Goal: Transaction & Acquisition: Purchase product/service

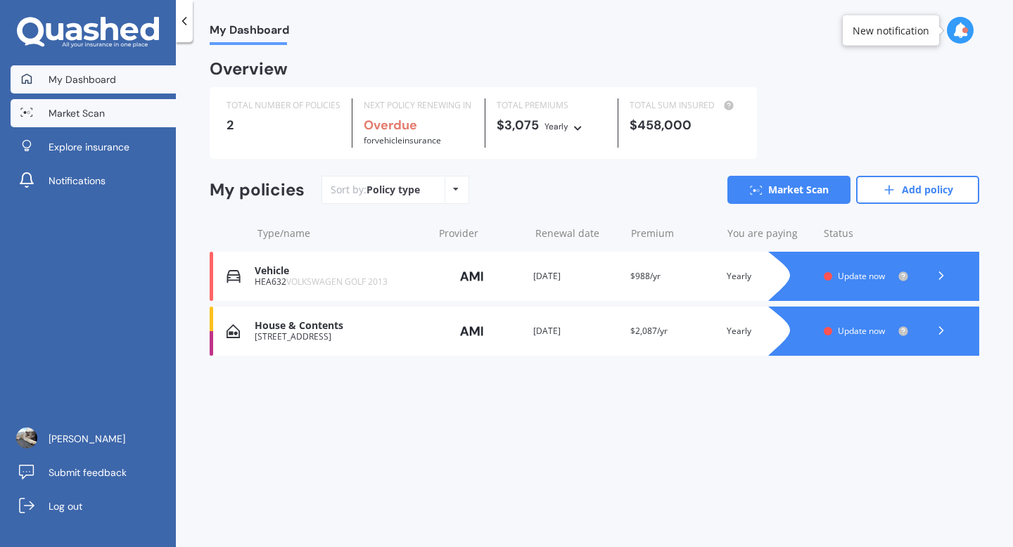
click at [91, 118] on span "Market Scan" at bounding box center [77, 113] width 56 height 14
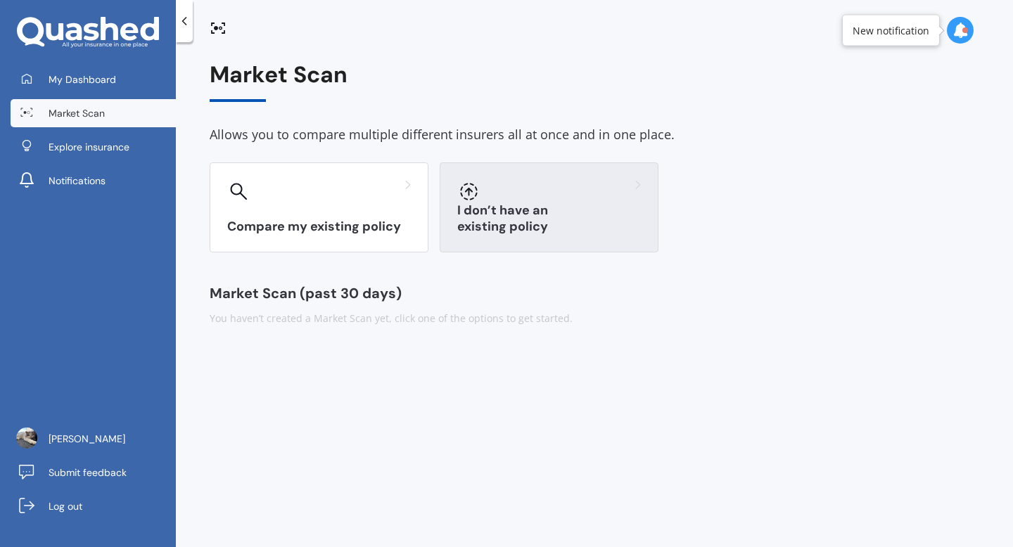
click at [506, 221] on h3 "I don’t have an existing policy" at bounding box center [549, 219] width 184 height 32
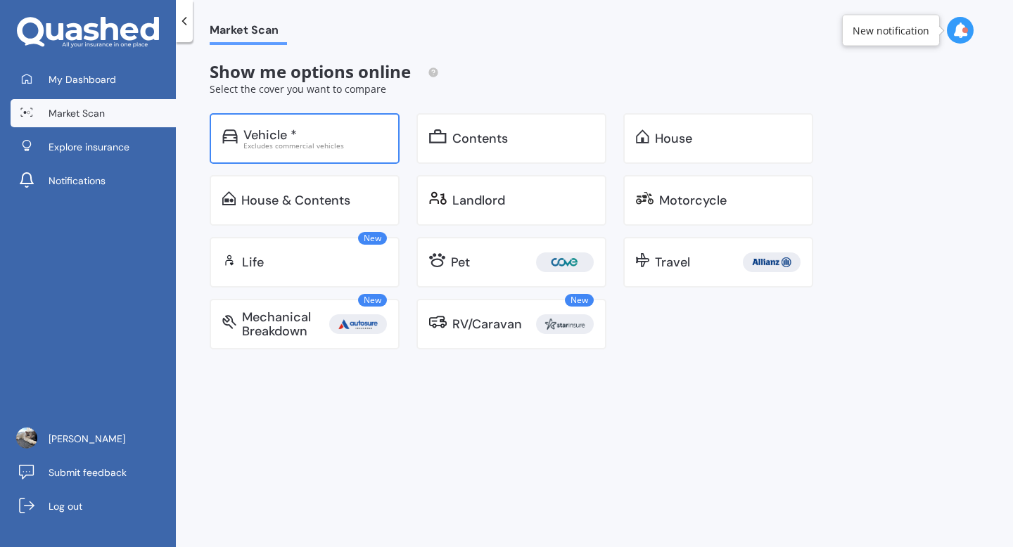
click at [328, 139] on div "Vehicle *" at bounding box center [314, 135] width 143 height 14
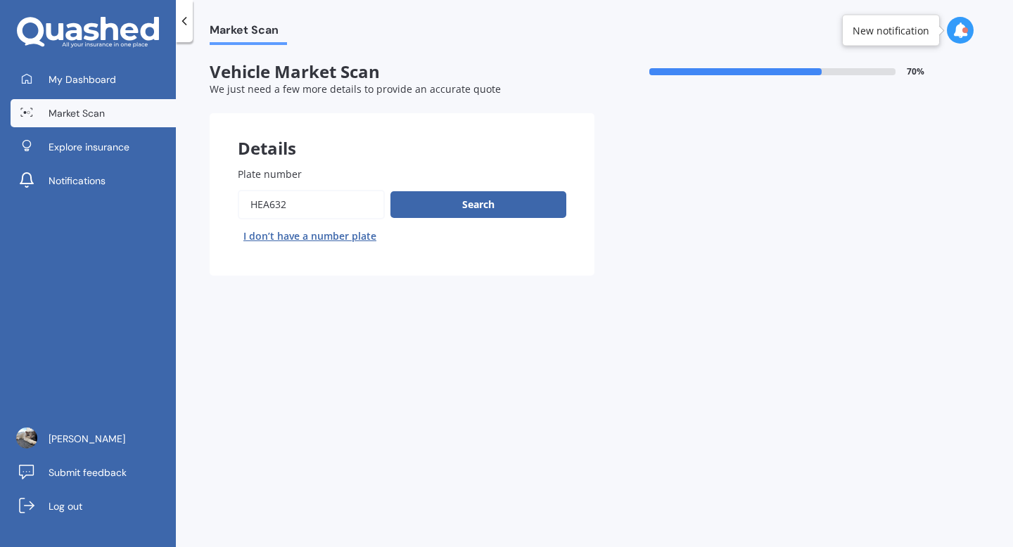
click at [326, 206] on input "Plate number" at bounding box center [311, 205] width 147 height 30
type input "qgp630"
click at [413, 202] on button "Search" at bounding box center [478, 204] width 176 height 27
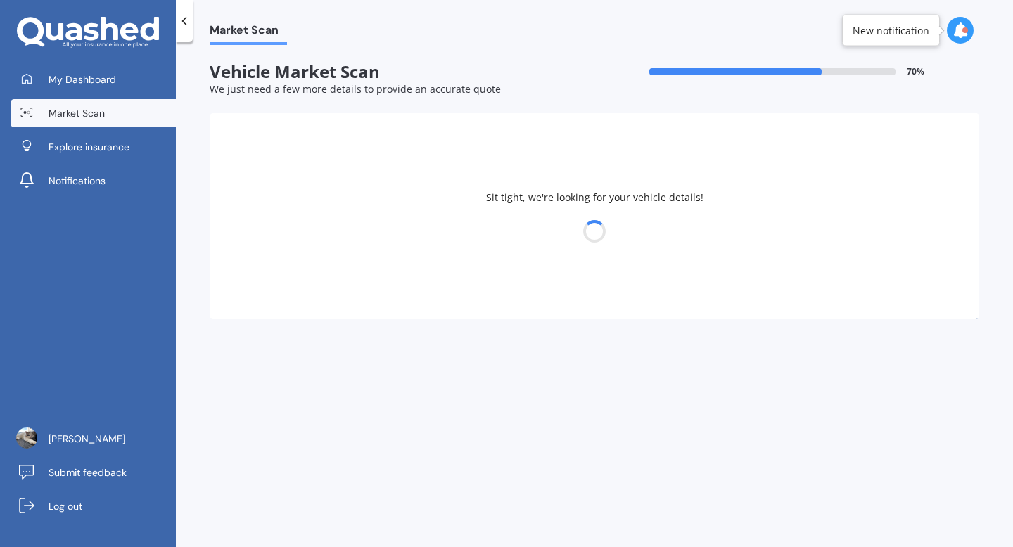
select select "FORD"
select select "EVEREST"
select select "19"
select select "10"
select select "1989"
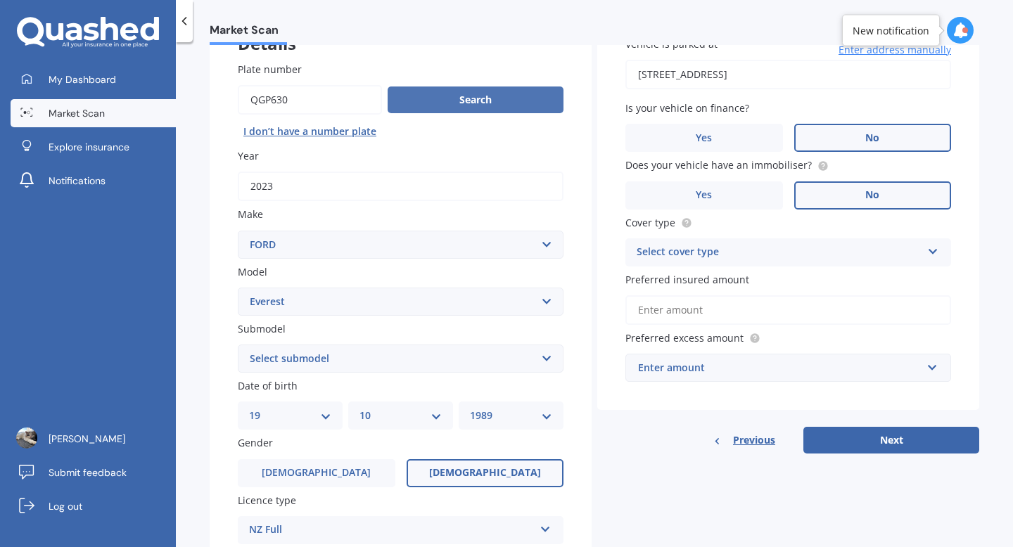
scroll to position [107, 0]
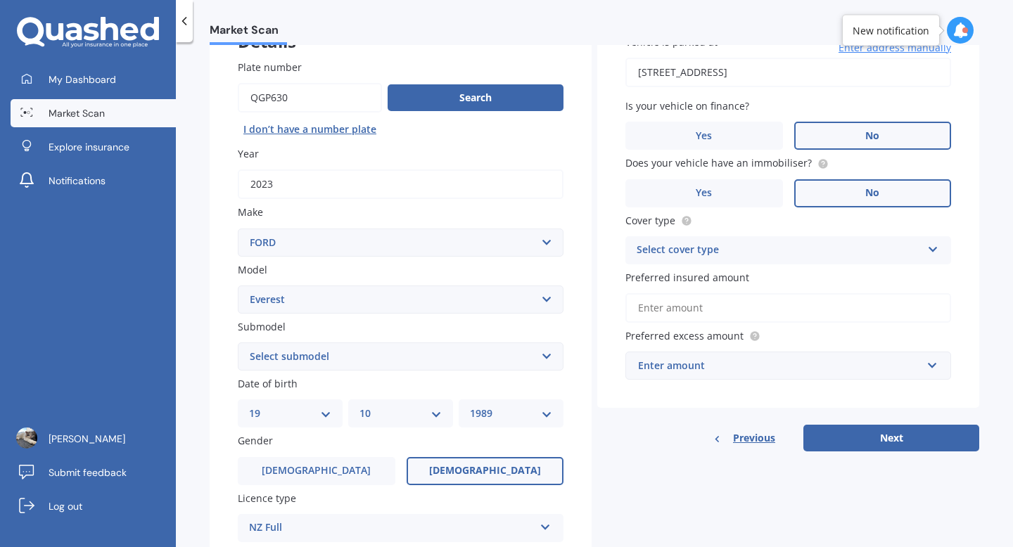
click at [426, 354] on select "Select submodel Platinum 3.0D/4WD SPORT 2.0D/4WD/10AT Titanium Trend Wildtrack …" at bounding box center [401, 356] width 326 height 28
select select "SPORT 2.0D/4WD/10AT"
click at [238, 344] on select "Select submodel Platinum 3.0D/4WD SPORT 2.0D/4WD/10AT Titanium Trend Wildtrack …" at bounding box center [401, 356] width 326 height 28
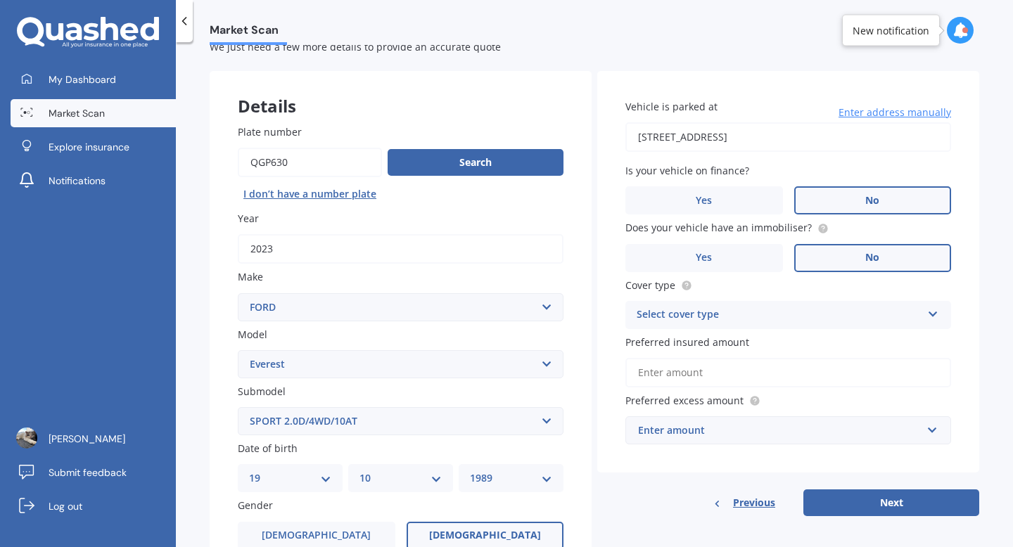
scroll to position [37, 0]
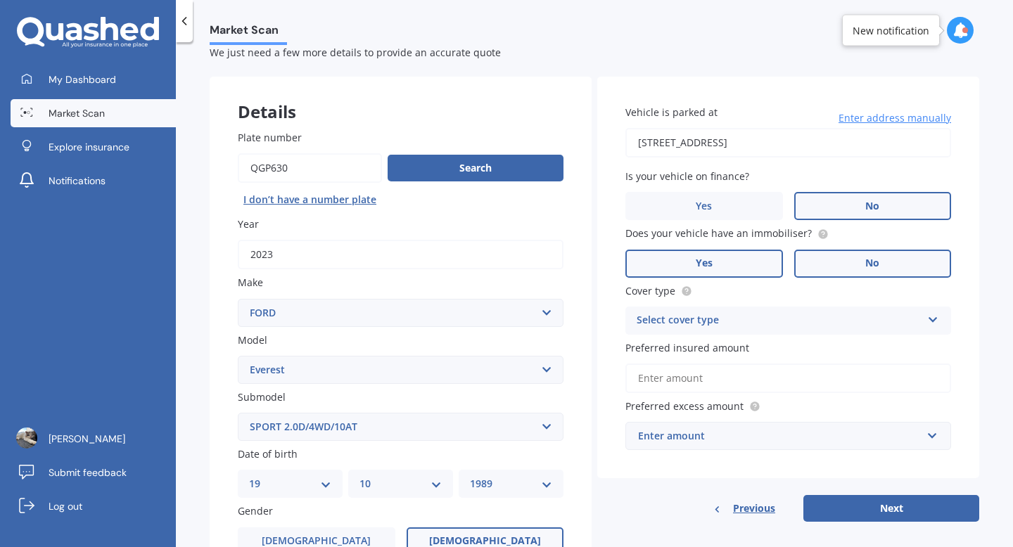
click at [732, 271] on label "Yes" at bounding box center [704, 264] width 158 height 28
click at [0, 0] on input "Yes" at bounding box center [0, 0] width 0 height 0
click at [658, 323] on div "Select cover type" at bounding box center [778, 320] width 285 height 17
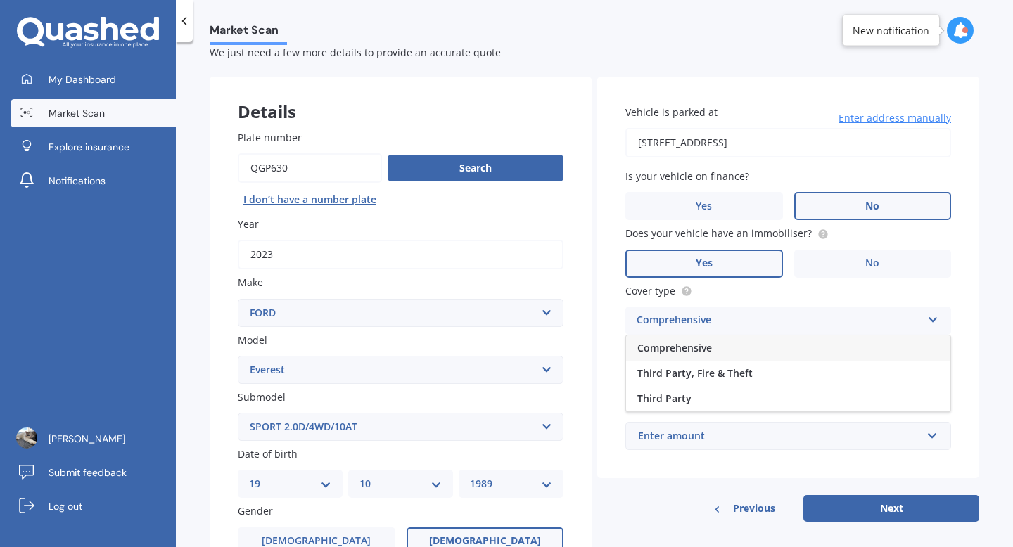
click at [660, 346] on span "Comprehensive" at bounding box center [674, 347] width 75 height 13
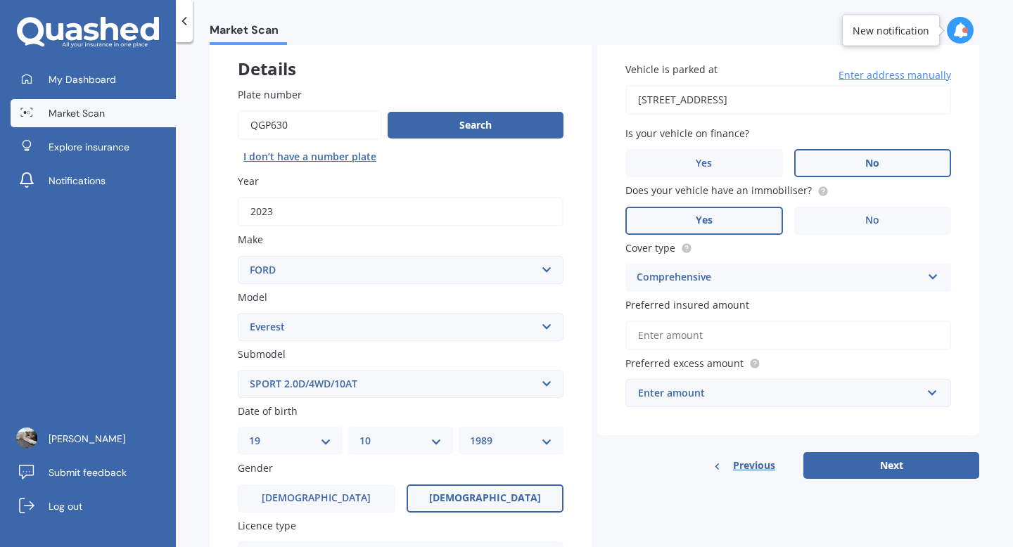
scroll to position [84, 0]
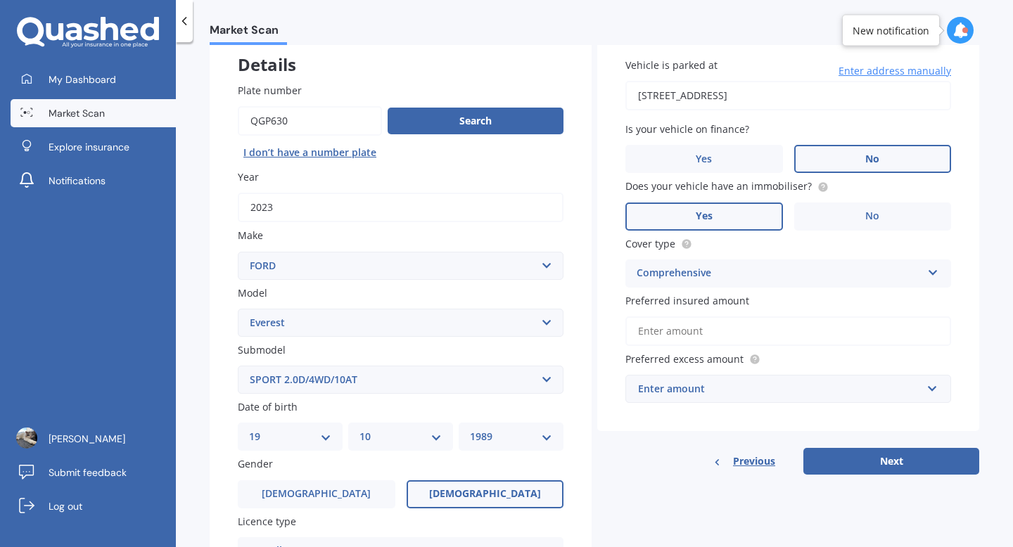
click at [691, 321] on input "Preferred insured amount" at bounding box center [788, 331] width 326 height 30
click at [610, 328] on div "Vehicle is parked at [STREET_ADDRESS] Enter address manually Is your vehicle on…" at bounding box center [788, 231] width 382 height 402
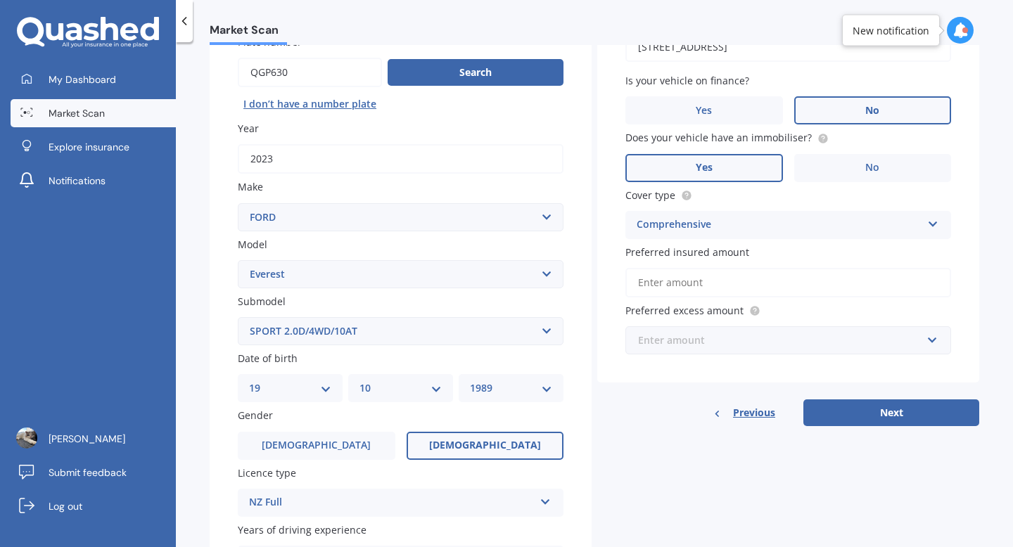
click at [717, 353] on input "text" at bounding box center [783, 340] width 313 height 27
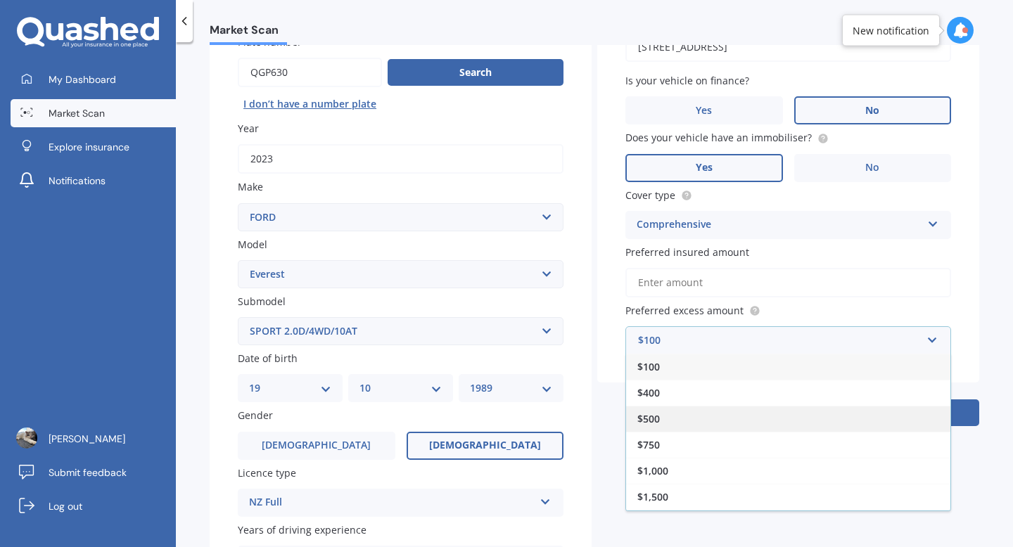
click at [685, 430] on div "$500" at bounding box center [788, 419] width 324 height 26
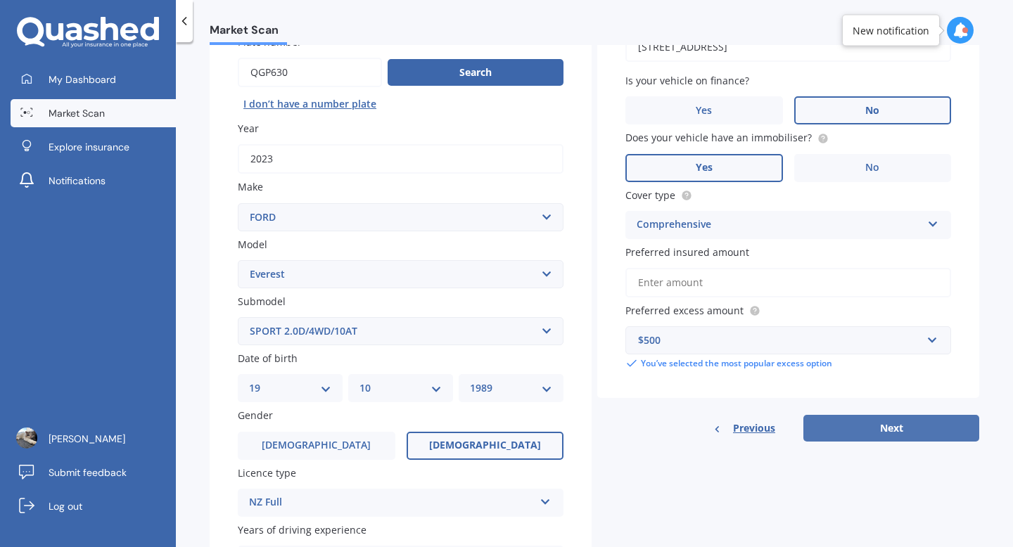
click at [859, 428] on button "Next" at bounding box center [891, 428] width 176 height 27
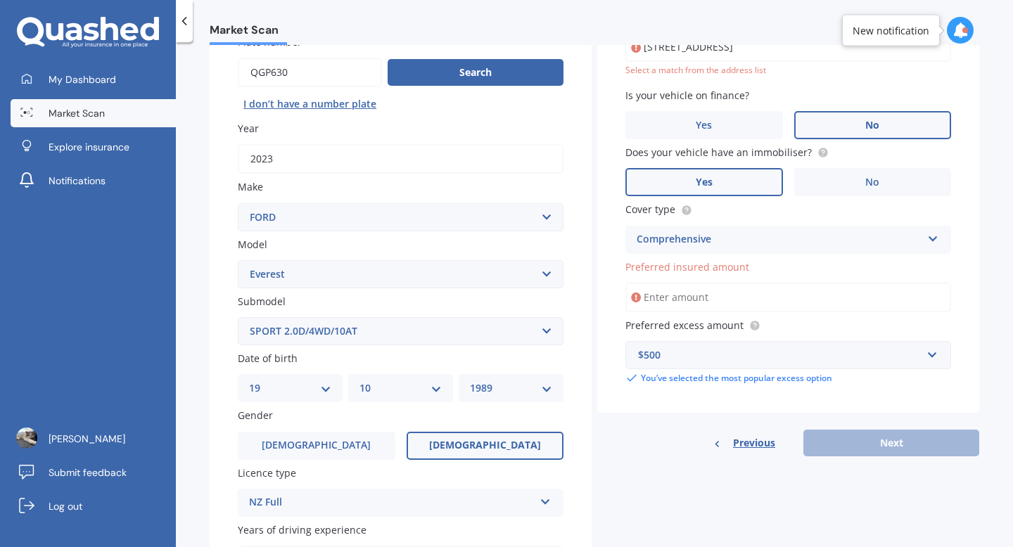
scroll to position [96, 0]
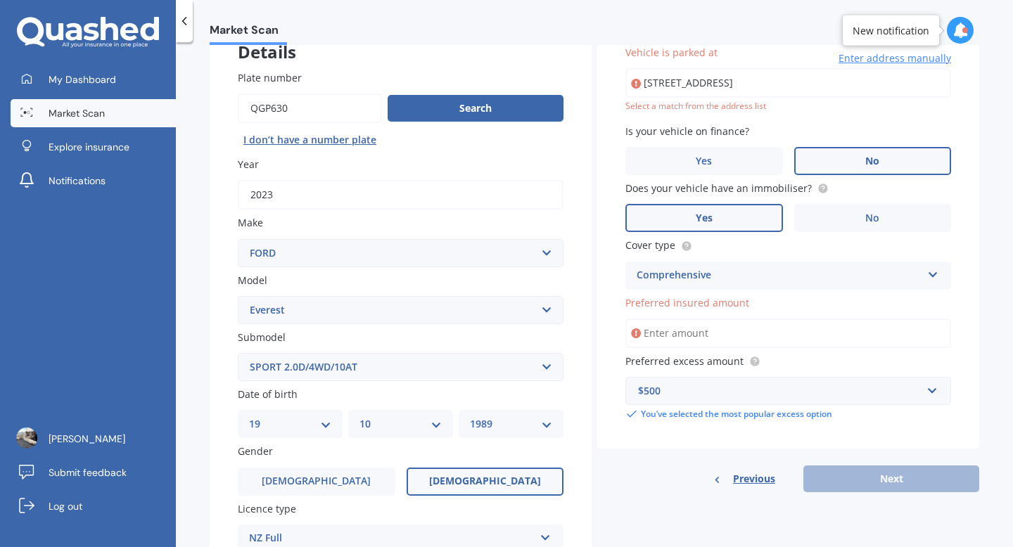
type input "[STREET_ADDRESS]"
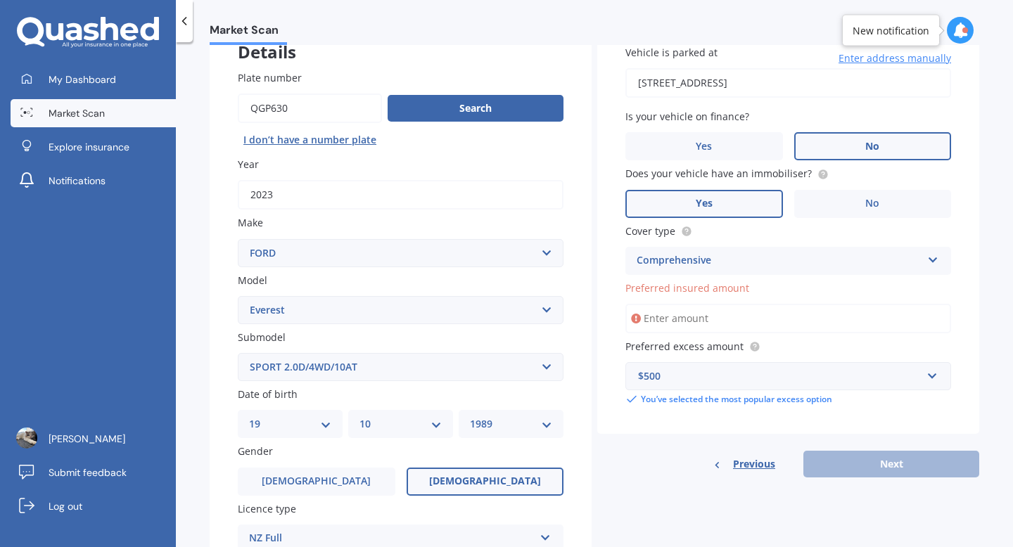
click at [682, 320] on input "Preferred insured amount" at bounding box center [788, 319] width 326 height 30
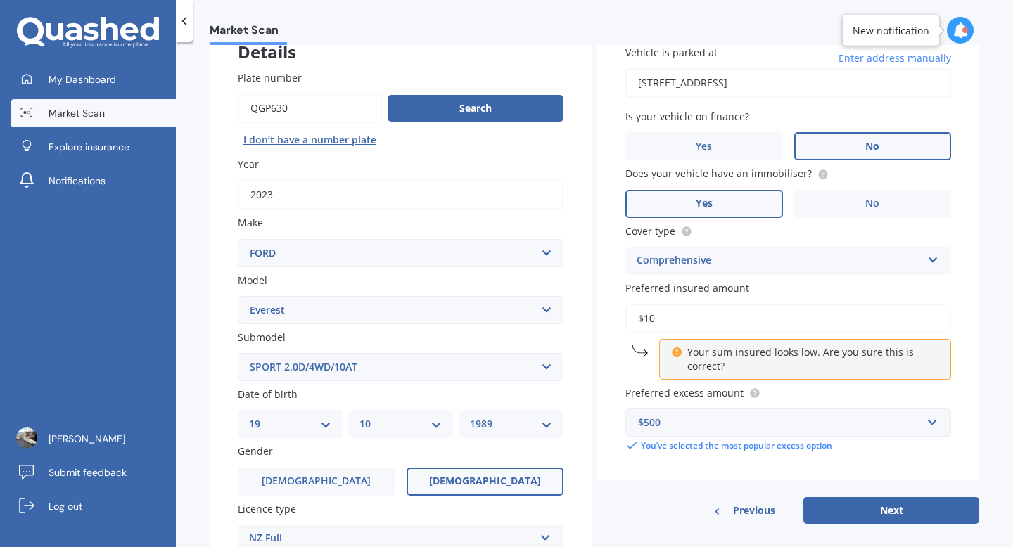
type input "$1"
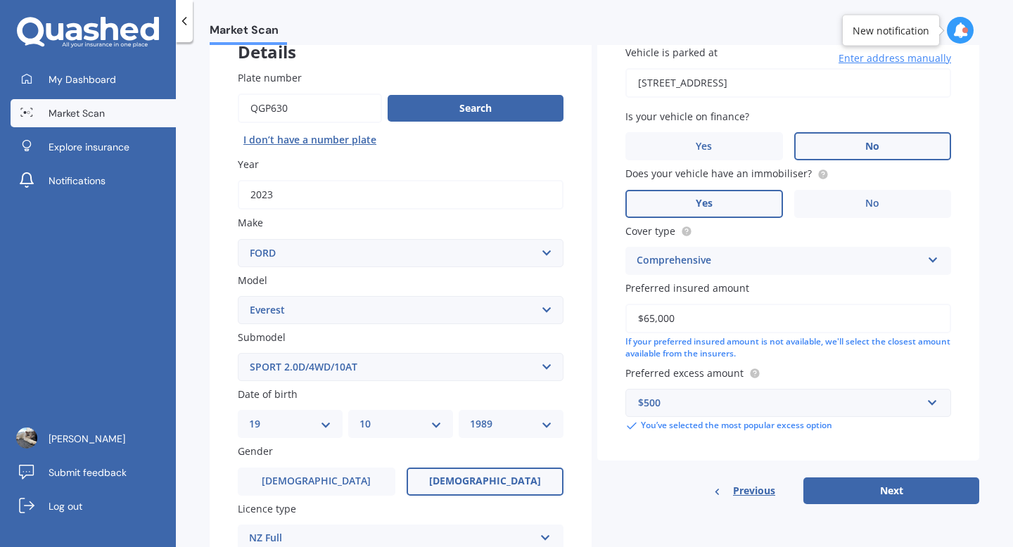
type input "$65,000"
click at [656, 463] on div "Vehicle is parked at [STREET_ADDRESS] Enter address manually Is your vehicle on…" at bounding box center [788, 260] width 382 height 487
click at [833, 499] on button "Next" at bounding box center [891, 490] width 176 height 27
select select "19"
select select "10"
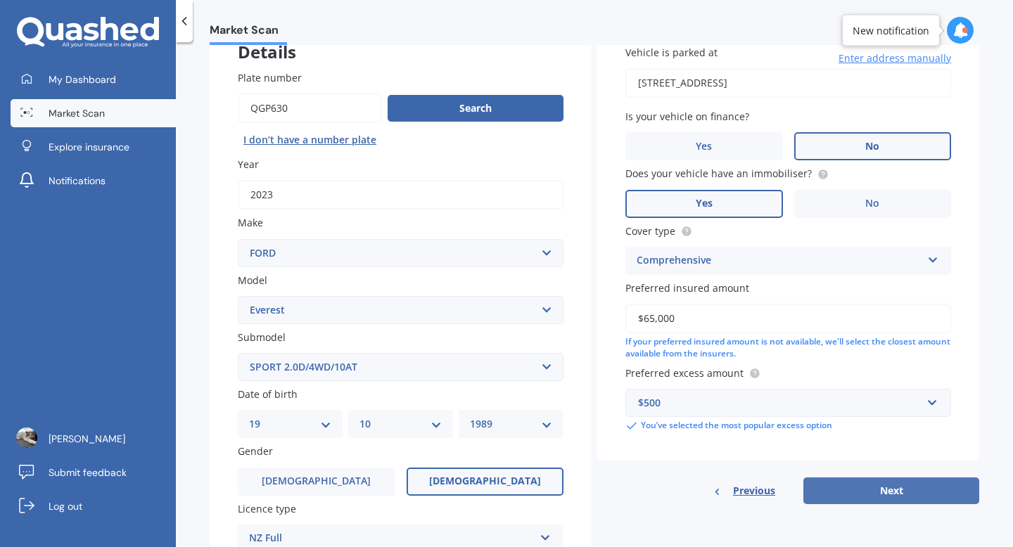
select select "1989"
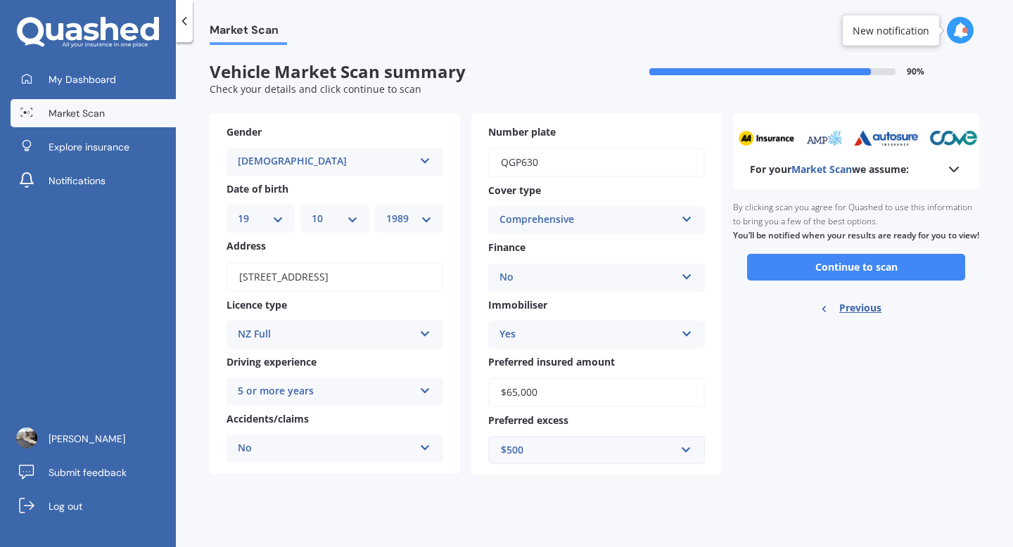
scroll to position [0, 0]
click at [784, 281] on button "Continue to scan" at bounding box center [856, 267] width 218 height 27
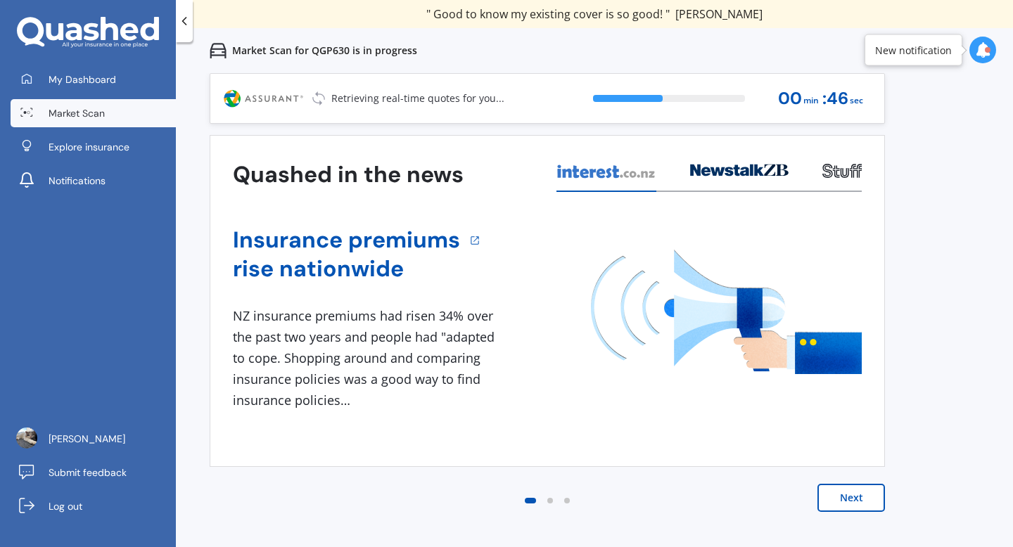
click at [840, 494] on button "Next" at bounding box center [851, 498] width 68 height 28
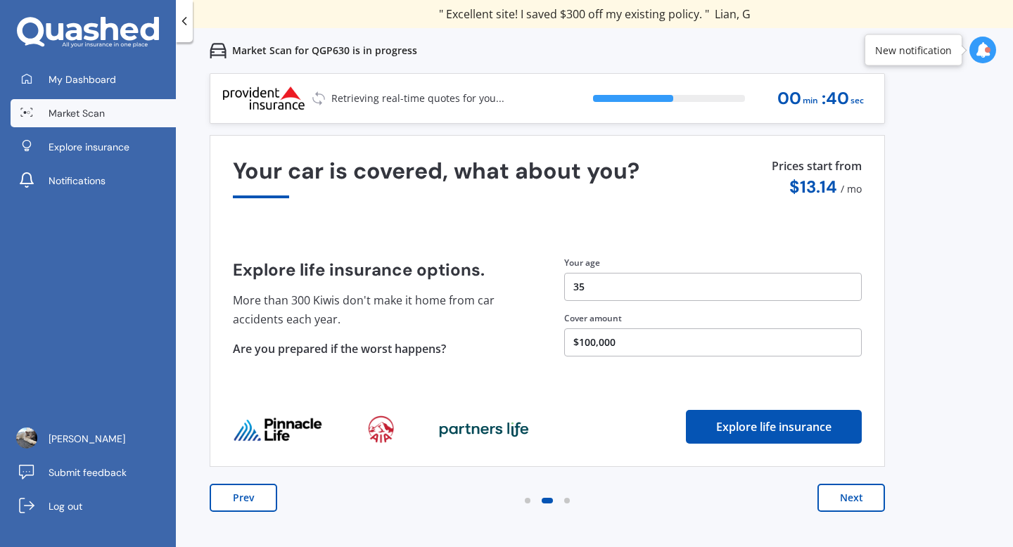
click at [840, 494] on button "Next" at bounding box center [851, 498] width 68 height 28
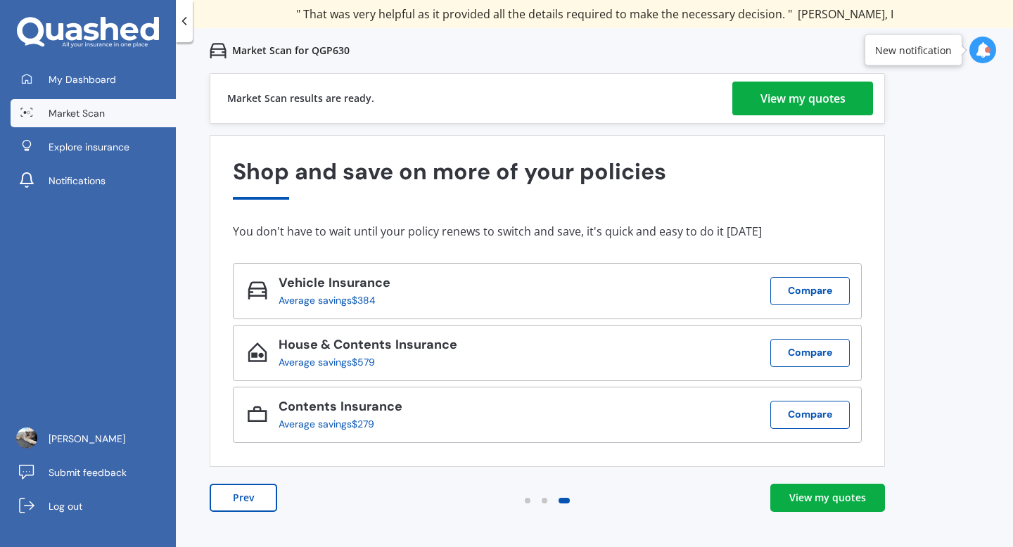
click at [811, 503] on div "View my quotes" at bounding box center [827, 498] width 77 height 14
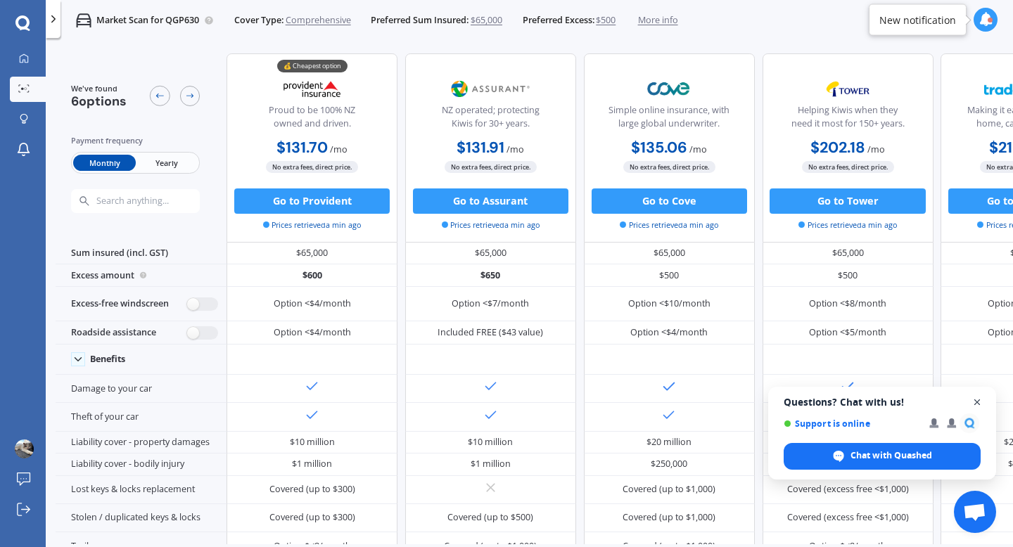
click at [976, 404] on span "Close chat" at bounding box center [977, 403] width 18 height 18
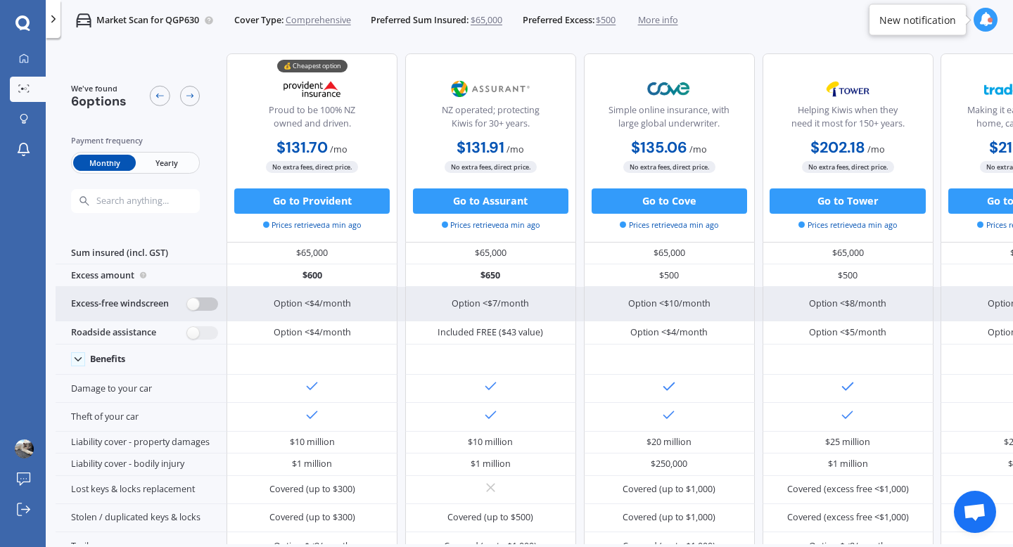
click at [195, 302] on label at bounding box center [202, 303] width 31 height 13
radio input "true"
